Goal: Task Accomplishment & Management: Use online tool/utility

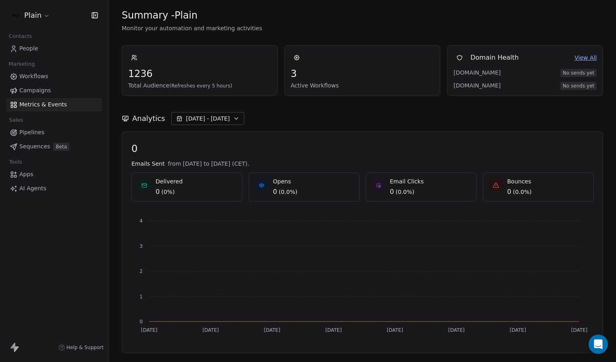
scroll to position [552, 0]
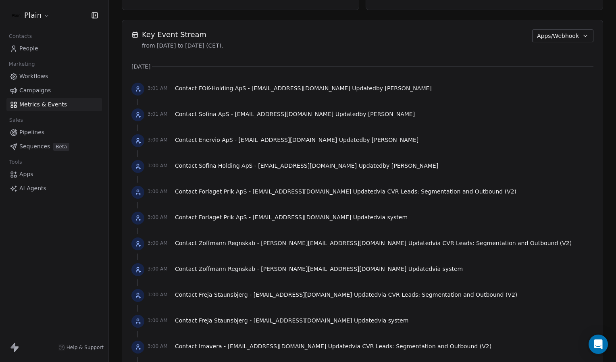
click at [42, 21] on html "Plain Contacts People Marketing Workflows Campaigns Metrics & Events Sales Pipe…" at bounding box center [308, 181] width 616 height 362
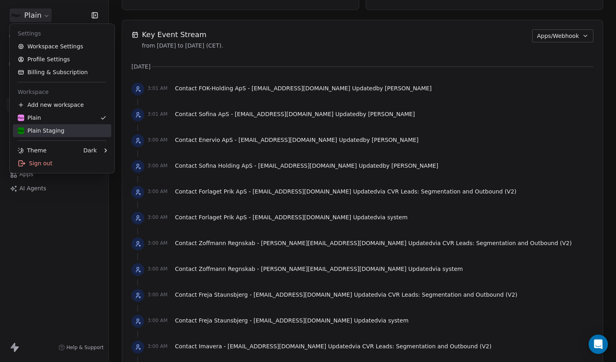
click at [48, 130] on div "Plain Staging" at bounding box center [41, 131] width 47 height 8
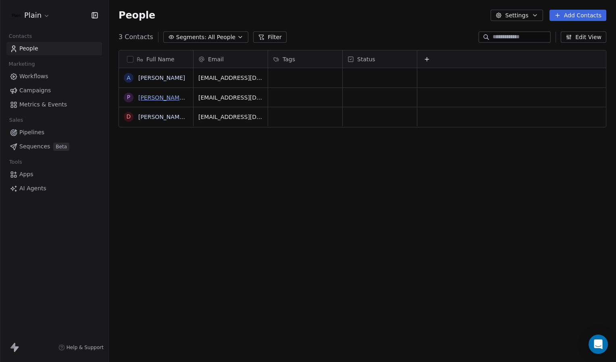
click at [158, 99] on link "[PERSON_NAME] Obel" at bounding box center [169, 97] width 62 height 6
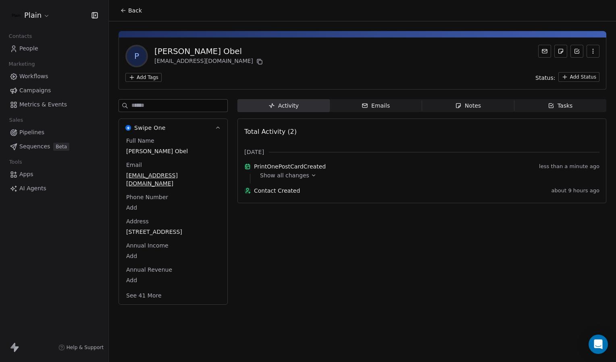
click at [311, 178] on icon at bounding box center [314, 176] width 6 height 6
click at [309, 187] on icon at bounding box center [312, 185] width 6 height 6
click at [49, 104] on span "Metrics & Events" at bounding box center [43, 104] width 48 height 8
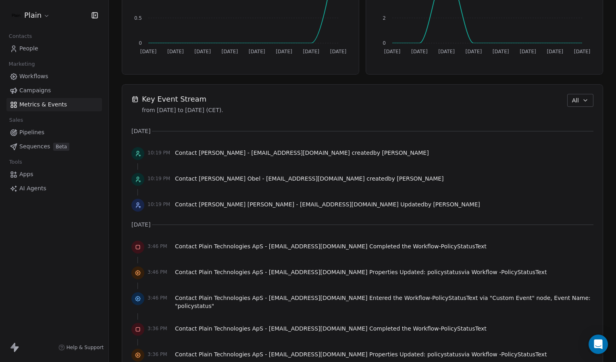
scroll to position [487, 0]
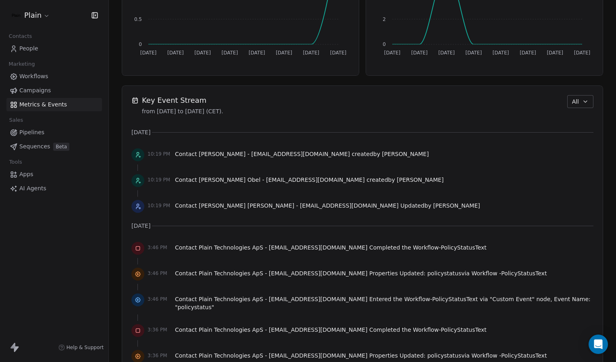
click at [573, 102] on span "All" at bounding box center [575, 102] width 7 height 8
click at [577, 157] on span "Apps/Webhook" at bounding box center [585, 159] width 42 height 8
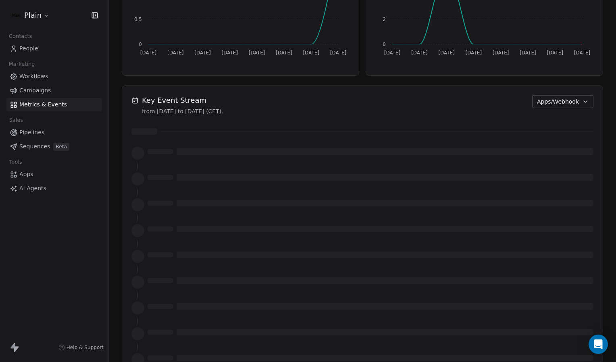
scroll to position [359, 0]
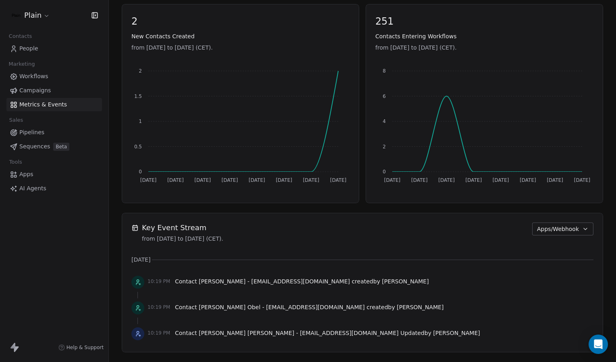
click at [41, 48] on link "People" at bounding box center [54, 48] width 96 height 13
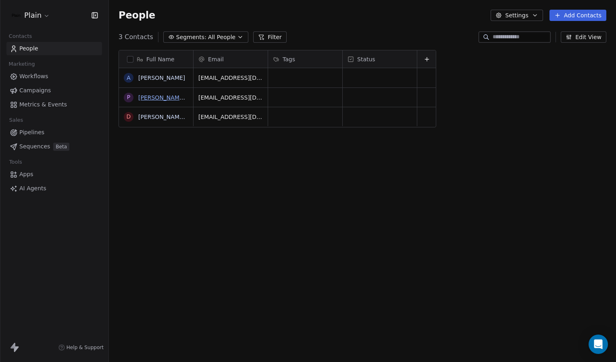
scroll to position [313, 501]
click at [175, 99] on link "[PERSON_NAME] Obel" at bounding box center [169, 97] width 62 height 6
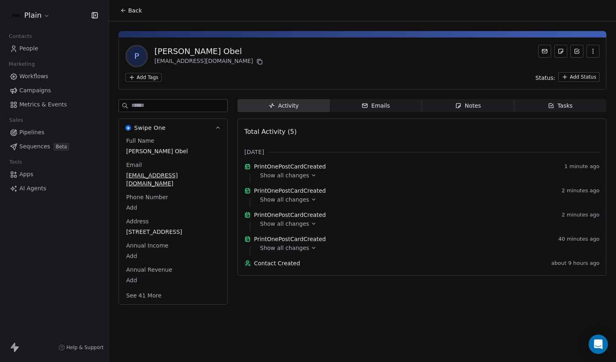
click at [311, 178] on icon at bounding box center [314, 176] width 6 height 6
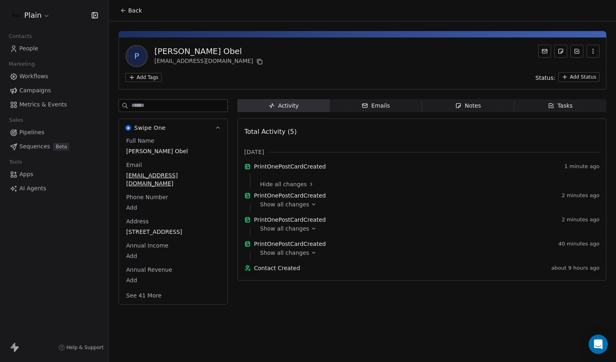
click at [309, 187] on icon at bounding box center [312, 185] width 6 height 6
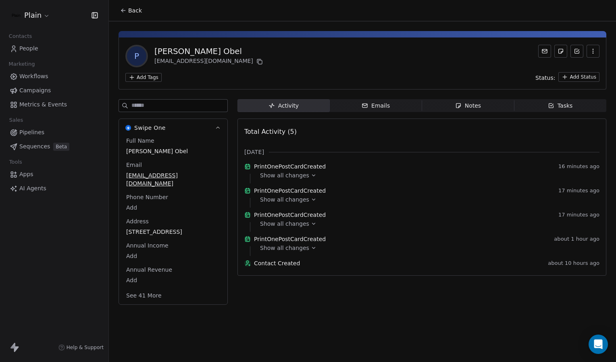
click at [133, 13] on span "Back" at bounding box center [135, 10] width 14 height 8
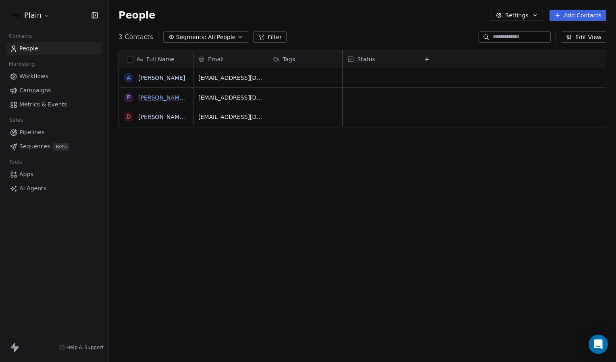
click at [167, 98] on link "[PERSON_NAME] Obel" at bounding box center [169, 97] width 62 height 6
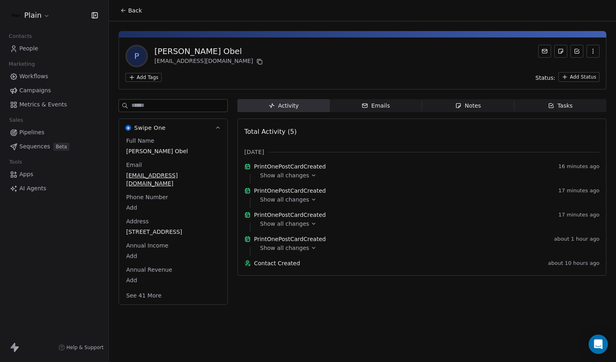
click at [146, 78] on html "Plain Contacts People Marketing Workflows Campaigns Metrics & Events Sales Pipe…" at bounding box center [308, 181] width 616 height 362
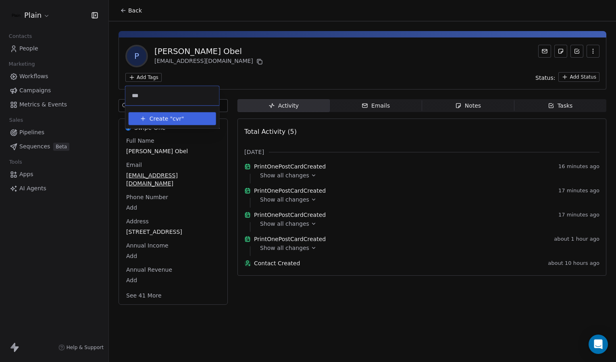
type input "***"
click at [159, 116] on span "Create "" at bounding box center [161, 119] width 23 height 8
type input "********"
click at [159, 116] on span "Create "" at bounding box center [161, 119] width 23 height 8
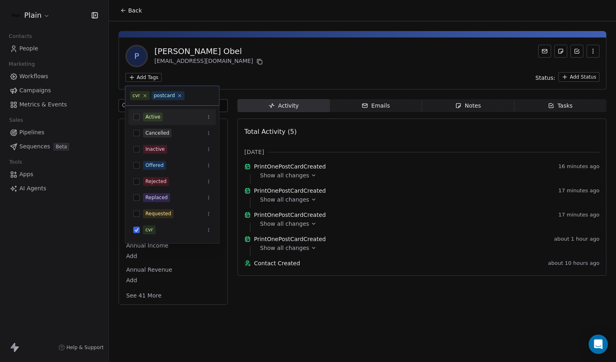
click at [282, 75] on html "Plain Contacts People Marketing Workflows Campaigns Metrics & Events Sales Pipe…" at bounding box center [308, 181] width 616 height 362
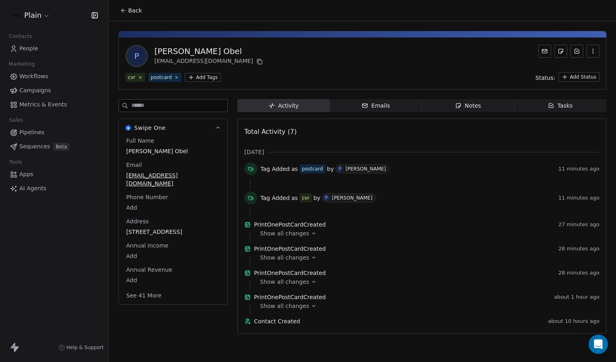
click at [40, 49] on link "People" at bounding box center [54, 48] width 96 height 13
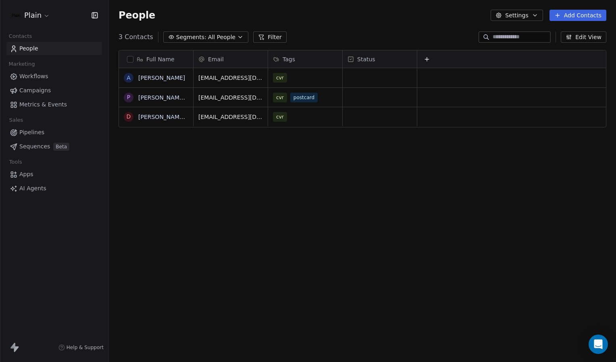
scroll to position [313, 501]
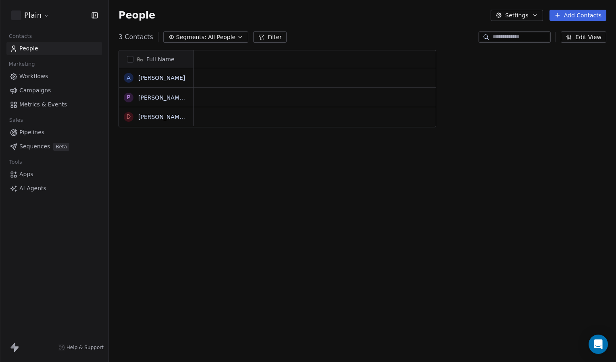
scroll to position [313, 501]
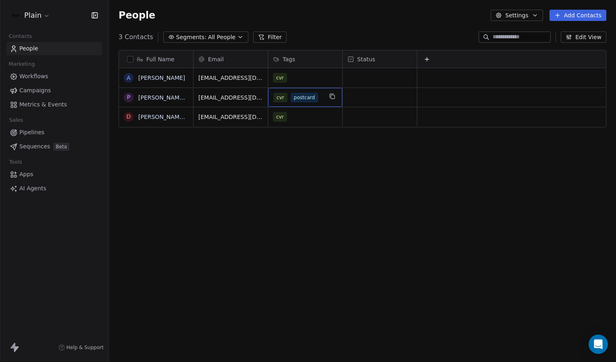
click at [320, 96] on div "cvr postcard" at bounding box center [298, 98] width 49 height 10
click at [155, 98] on link "[PERSON_NAME] Obel" at bounding box center [169, 97] width 62 height 6
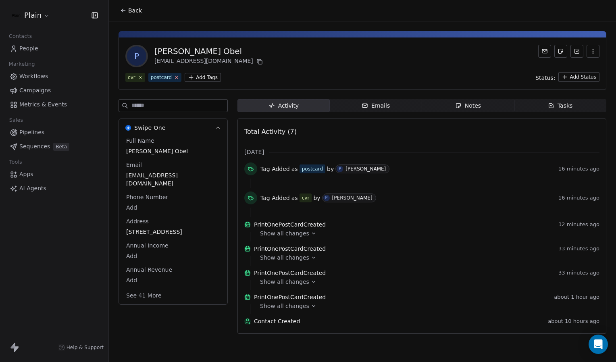
click at [174, 77] on icon at bounding box center [176, 77] width 5 height 5
click at [122, 6] on button "Back" at bounding box center [130, 10] width 31 height 15
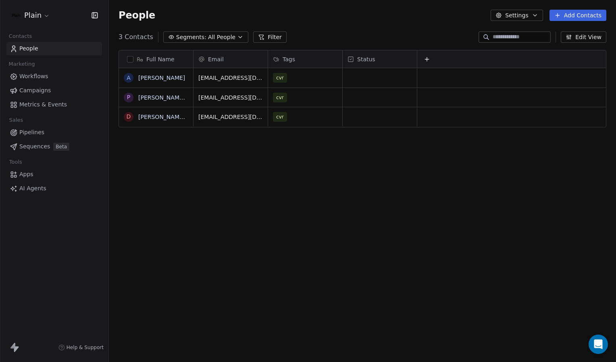
scroll to position [313, 501]
click at [42, 17] on html "Plain Contacts People Marketing Workflows Campaigns Metrics & Events Sales Pipe…" at bounding box center [308, 181] width 616 height 362
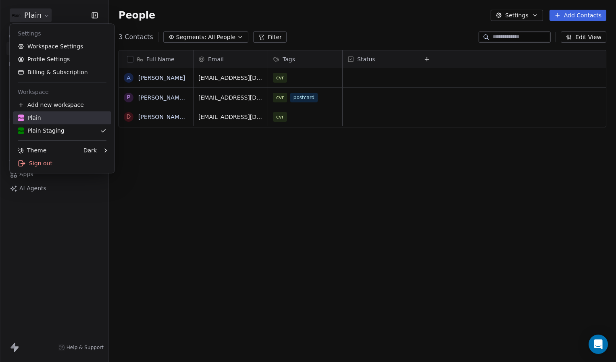
click at [49, 117] on div "Plain" at bounding box center [62, 118] width 89 height 8
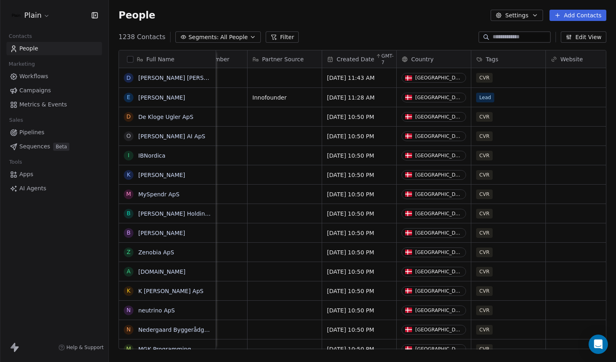
scroll to position [0, 293]
click at [178, 77] on link "[PERSON_NAME] [PERSON_NAME]" at bounding box center [186, 78] width 96 height 6
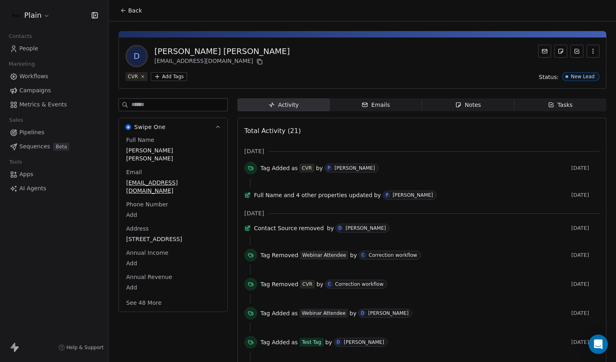
click at [173, 79] on html "Plain Contacts People Marketing Workflows Campaigns Metrics & Events Sales Pipe…" at bounding box center [308, 181] width 616 height 362
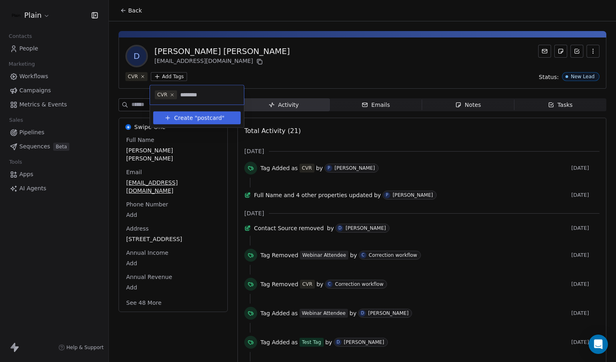
type input "********"
click at [214, 116] on span "postcard" at bounding box center [209, 118] width 25 height 8
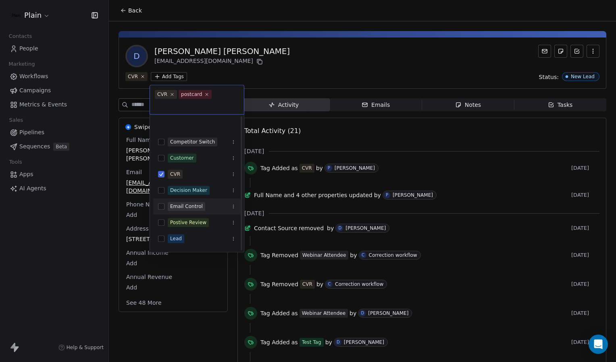
scroll to position [111, 0]
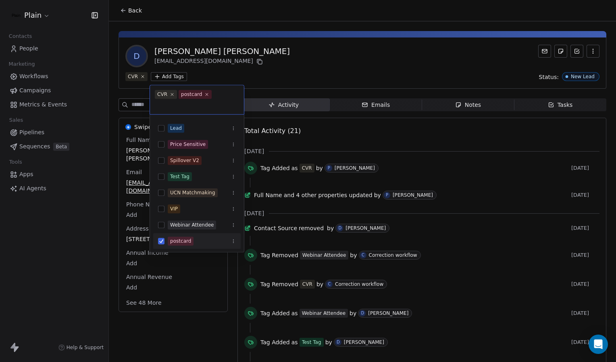
click at [231, 237] on button "Suggestions" at bounding box center [234, 241] width 8 height 8
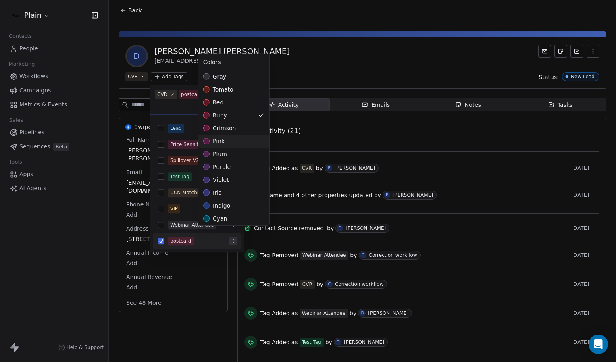
click at [315, 62] on html "Plain Contacts People Marketing Workflows Campaigns Metrics & Events Sales Pipe…" at bounding box center [308, 181] width 616 height 362
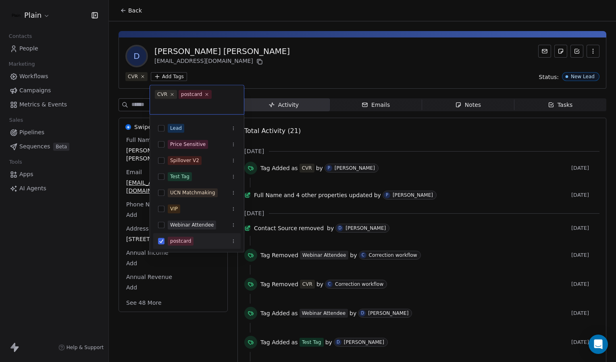
click at [315, 62] on html "Plain Contacts People Marketing Workflows Campaigns Metrics & Events Sales Pipe…" at bounding box center [308, 181] width 616 height 362
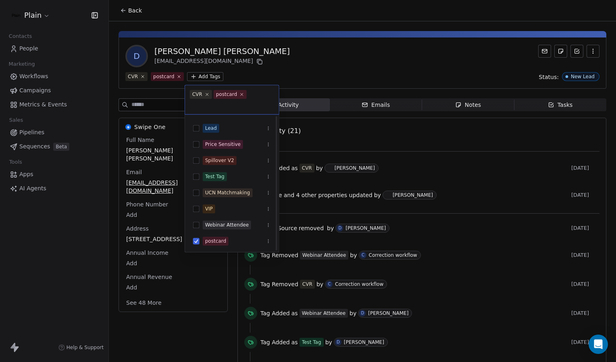
scroll to position [94, 0]
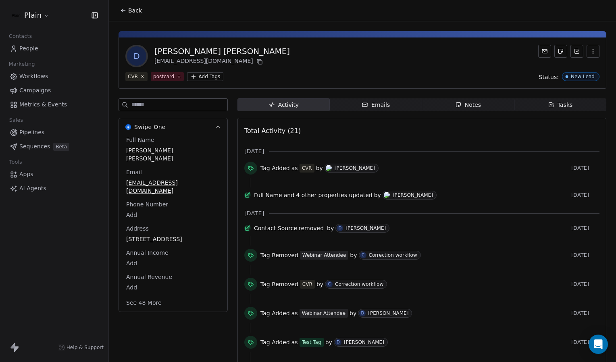
click at [133, 10] on span "Back" at bounding box center [135, 10] width 14 height 8
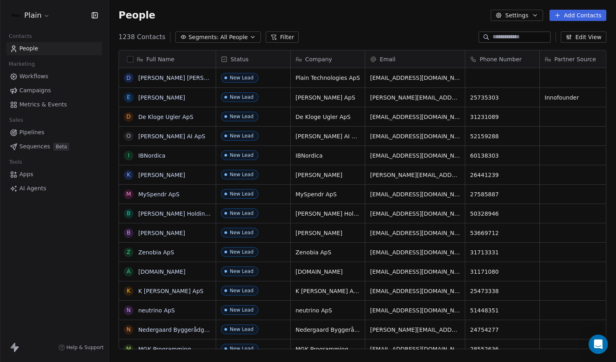
scroll to position [313, 501]
